Goal: Task Accomplishment & Management: Use online tool/utility

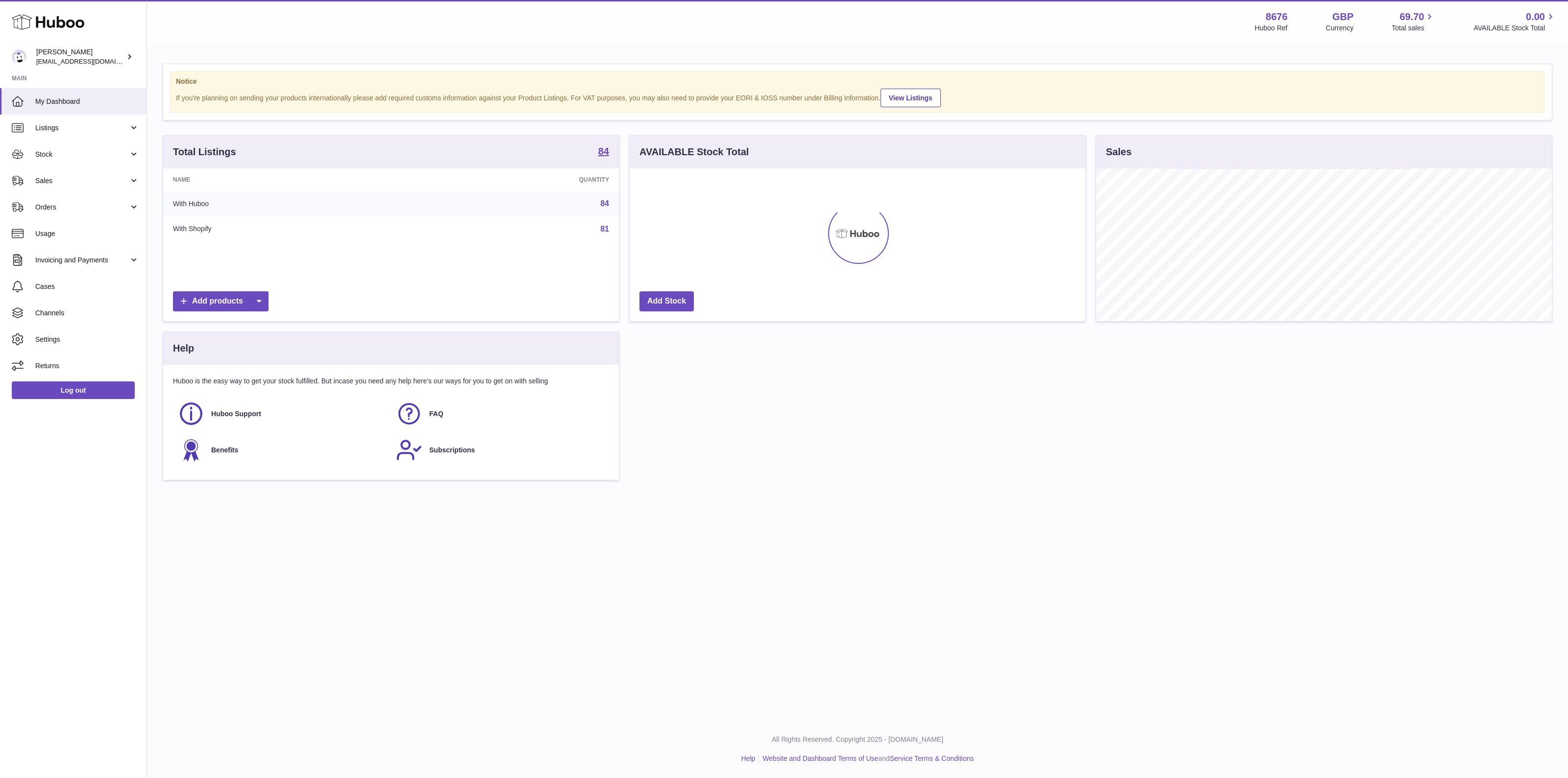
scroll to position [489746, 489398]
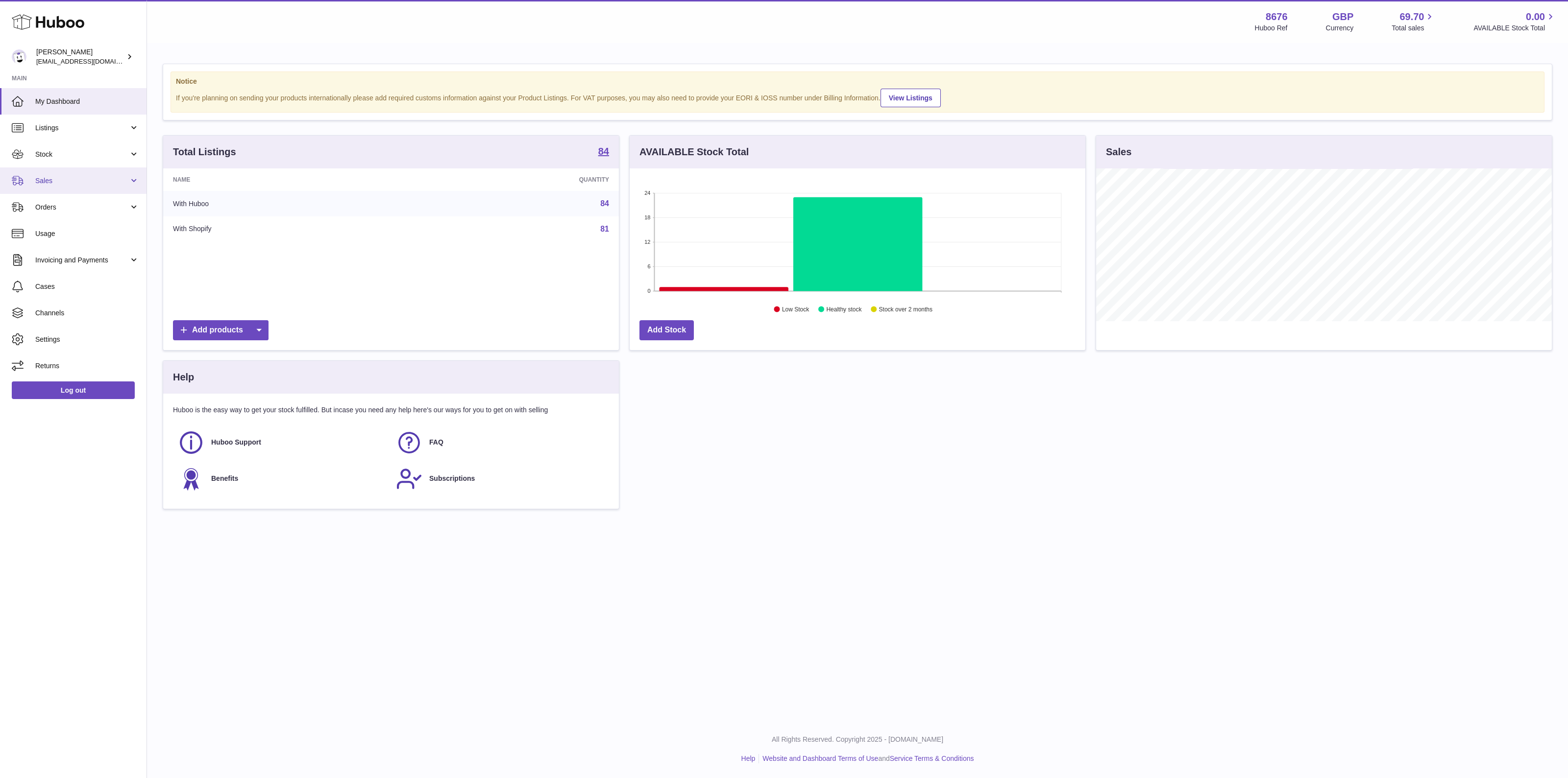
click at [74, 175] on link "Sales" at bounding box center [73, 180] width 147 height 26
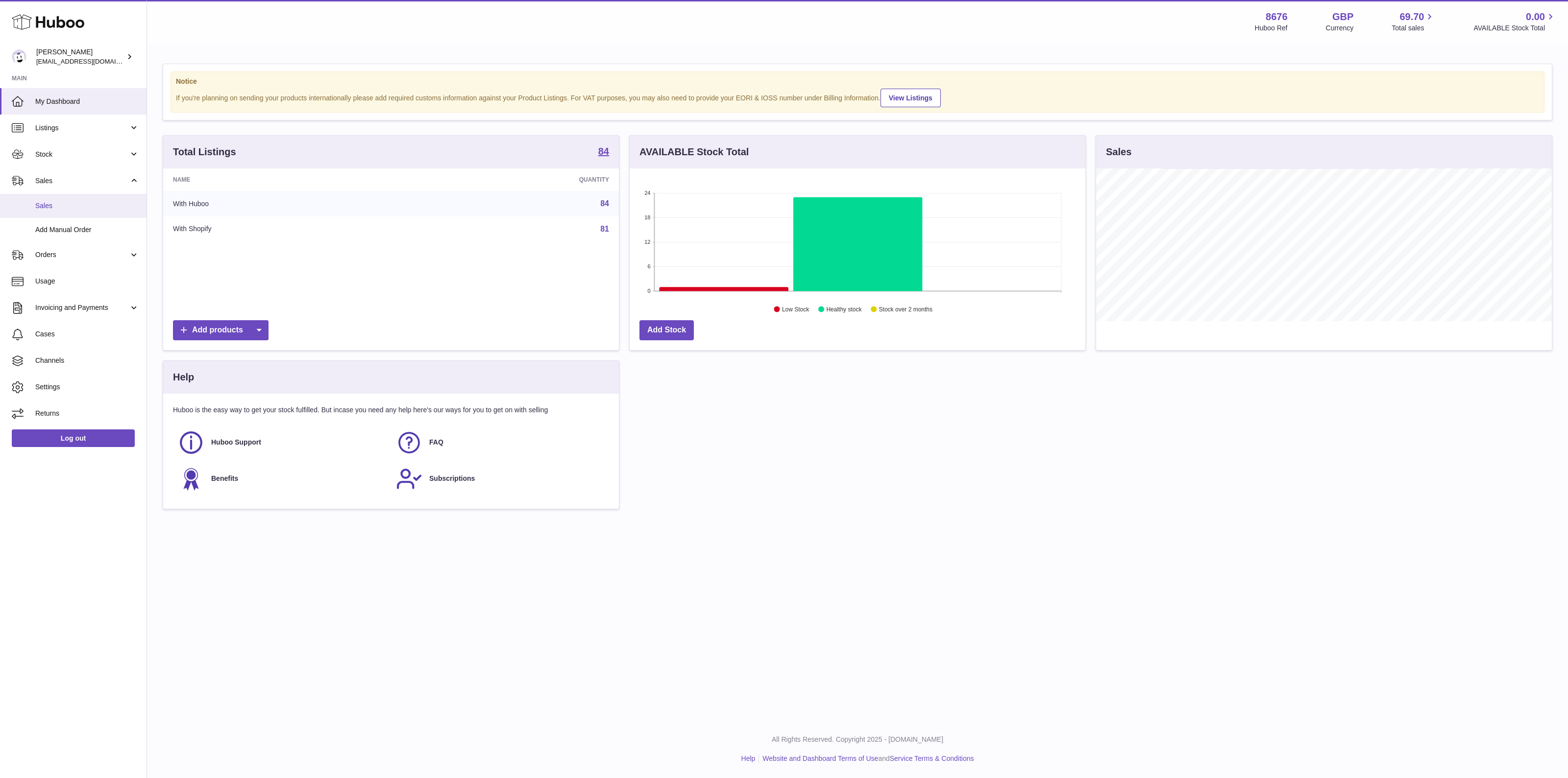
click at [63, 203] on span "Sales" at bounding box center [87, 206] width 104 height 9
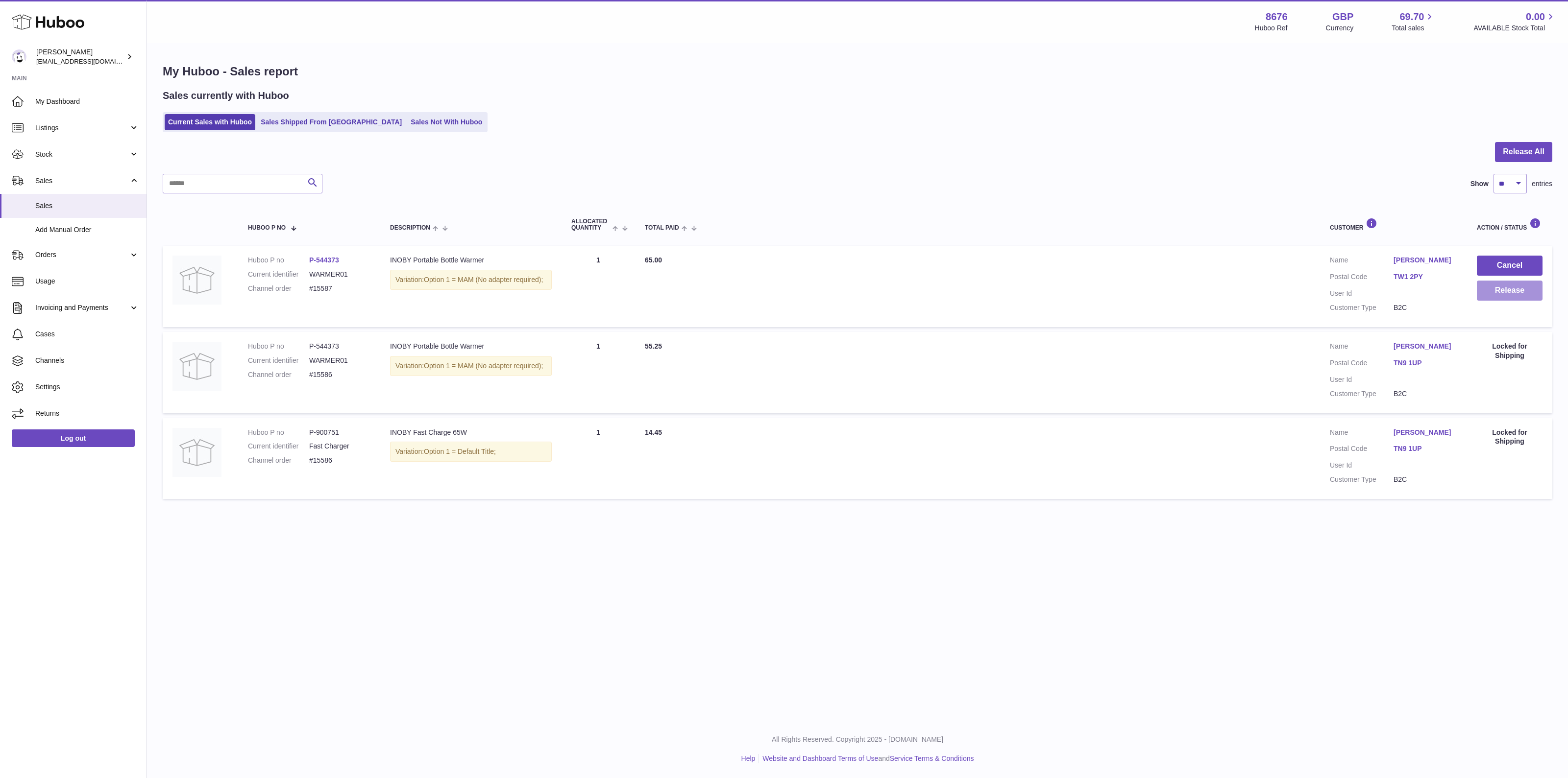
click at [1532, 295] on button "Release" at bounding box center [1509, 291] width 65 height 21
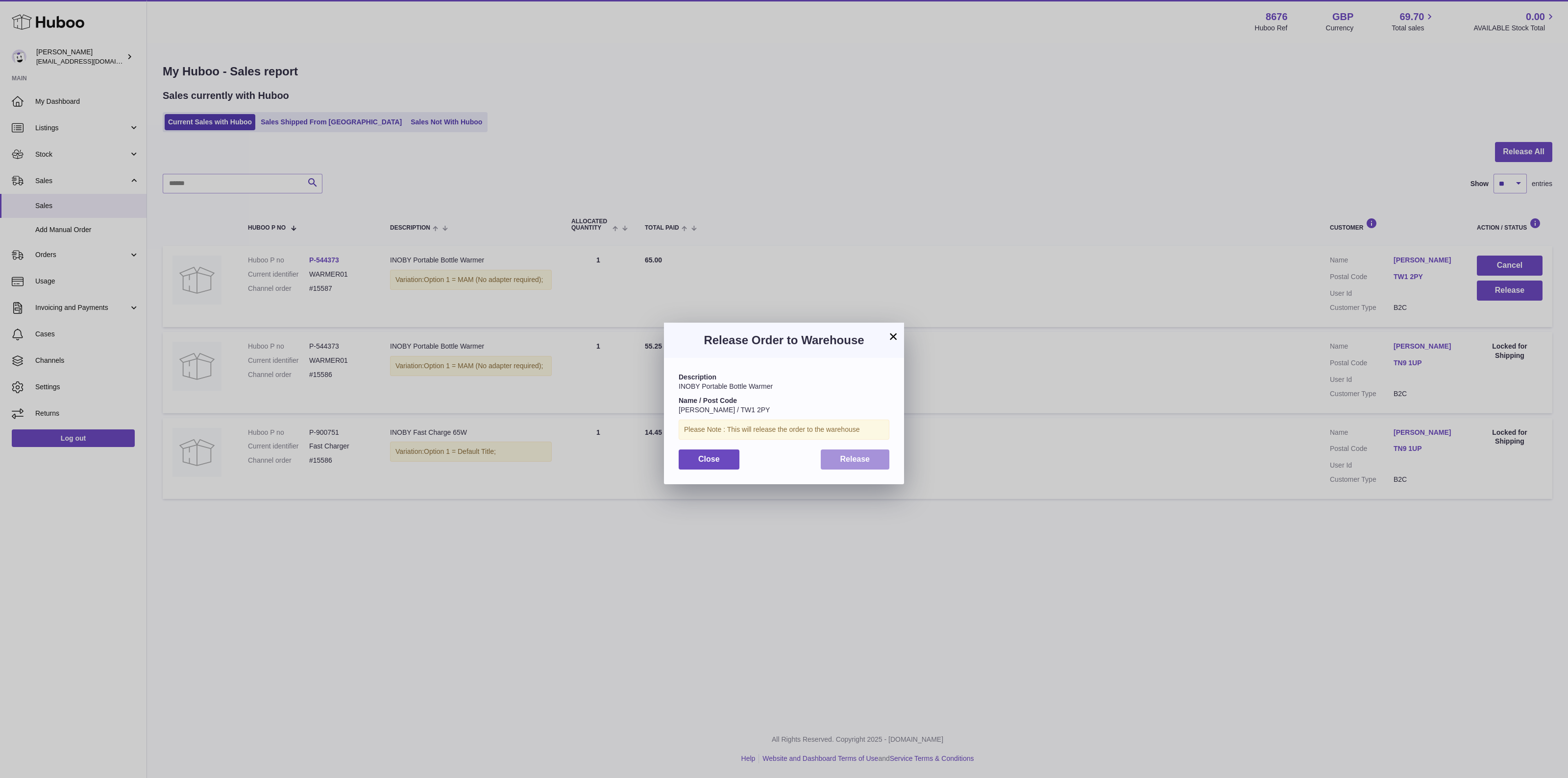
click at [867, 463] on button "Release" at bounding box center [855, 460] width 69 height 21
